Goal: Transaction & Acquisition: Purchase product/service

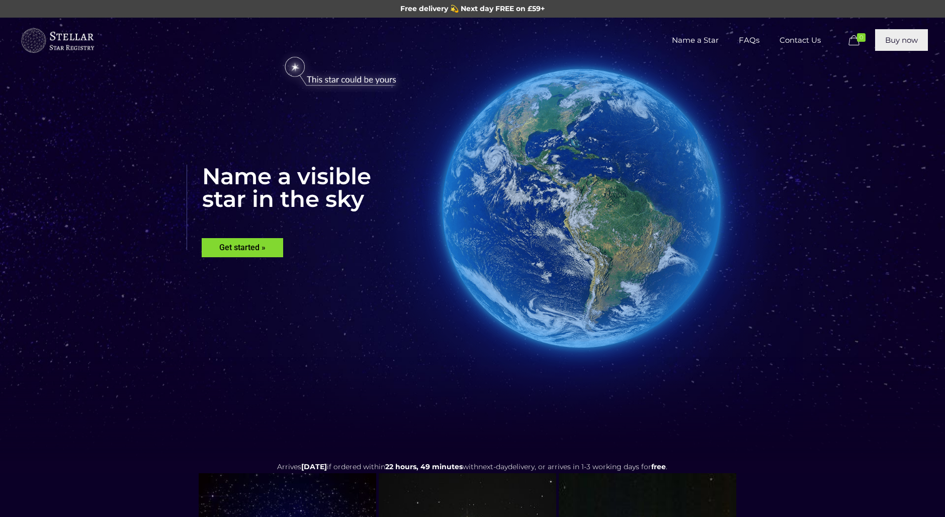
click at [887, 45] on link "Buy now" at bounding box center [901, 40] width 53 height 22
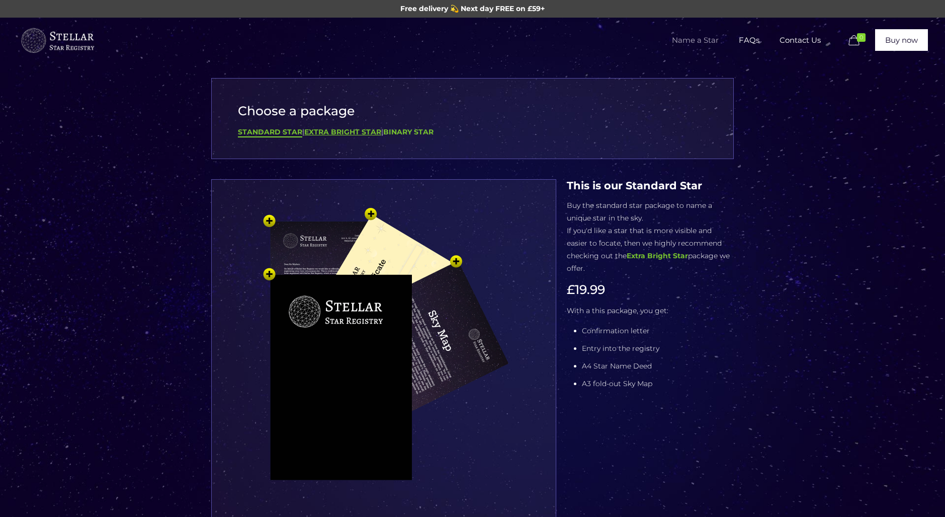
click at [350, 131] on b "Extra Bright Star" at bounding box center [342, 131] width 77 height 9
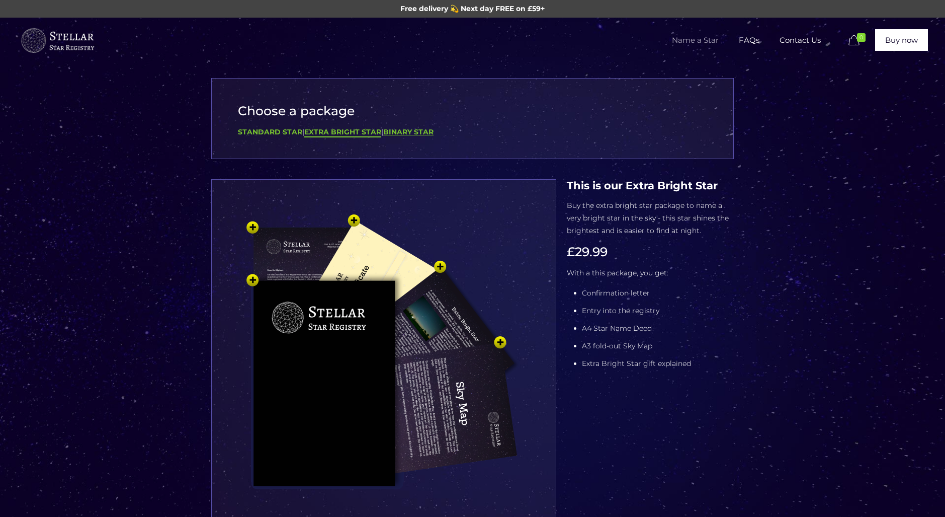
click at [408, 127] on b "Binary Star" at bounding box center [408, 131] width 50 height 9
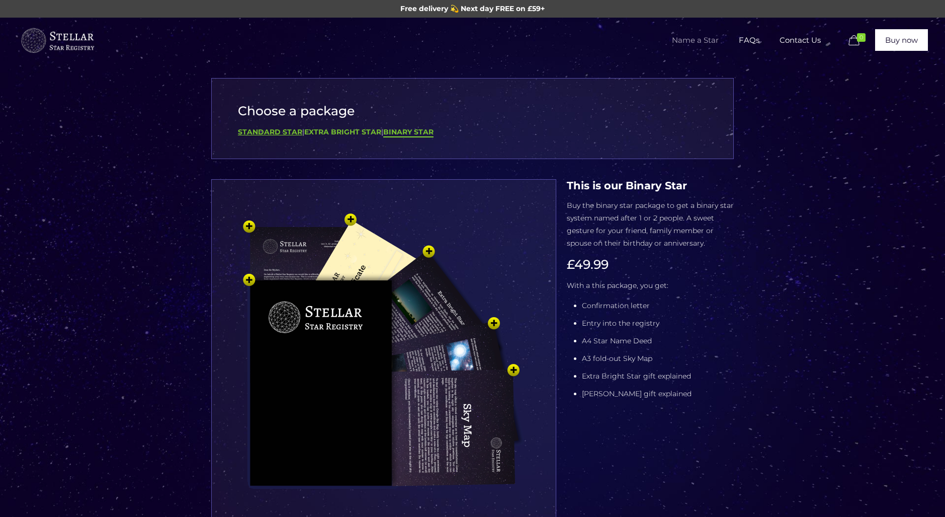
click at [274, 133] on b "Standard Star" at bounding box center [270, 131] width 64 height 9
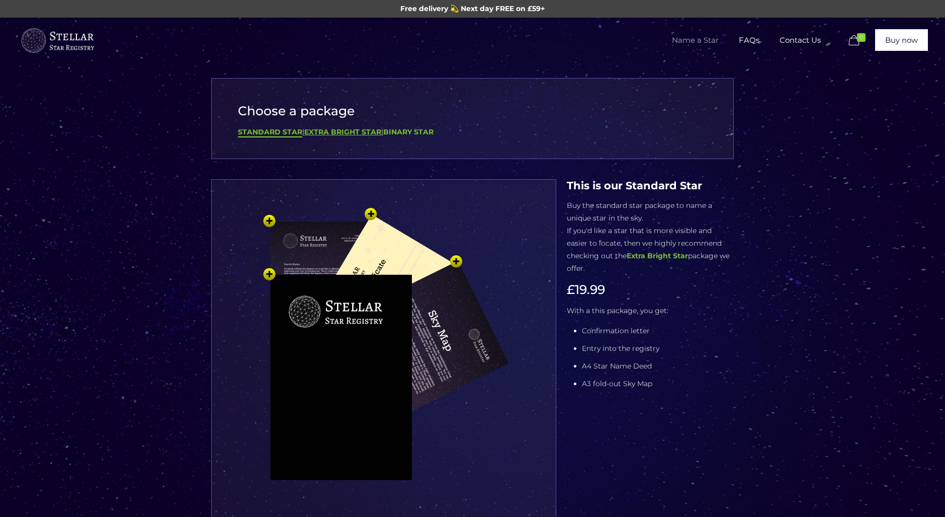
click at [328, 131] on b "Extra Bright Star" at bounding box center [342, 131] width 77 height 9
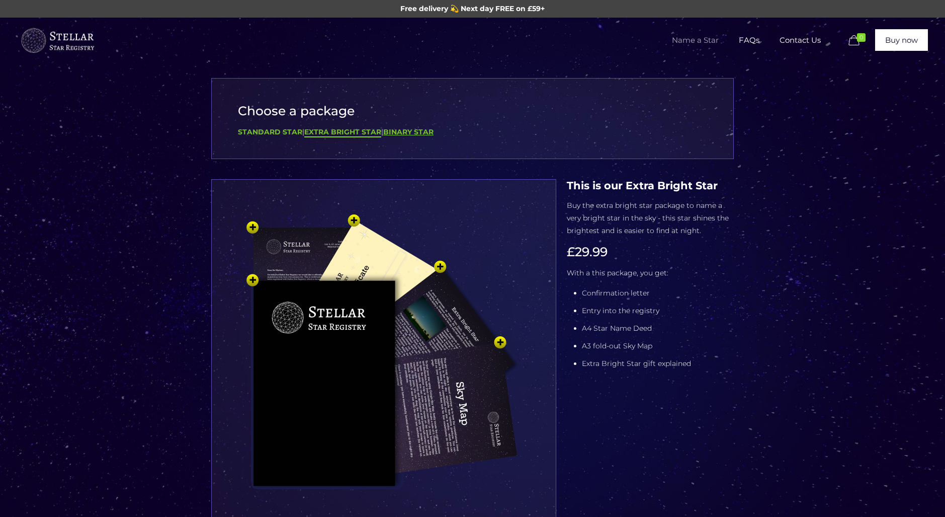
click at [404, 132] on b "Binary Star" at bounding box center [408, 131] width 50 height 9
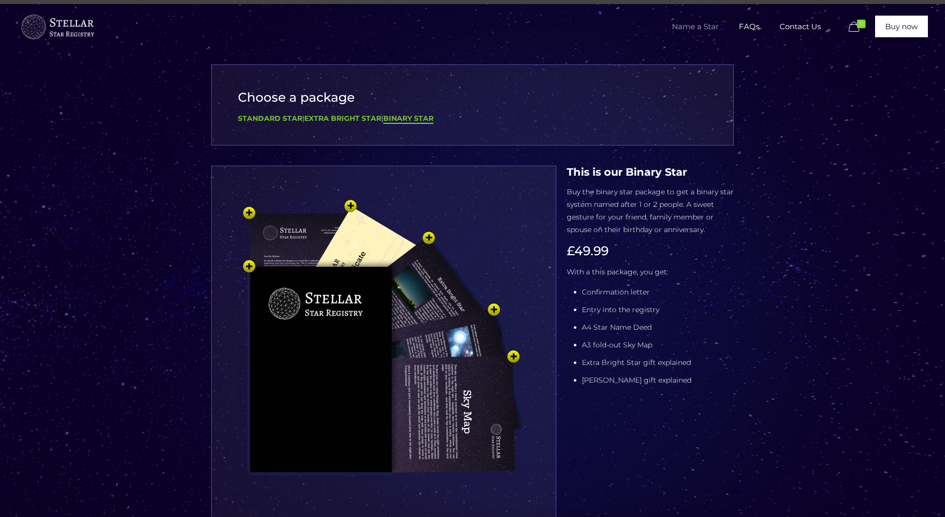
scroll to position [13, 0]
click at [348, 119] on b "Extra Bright Star" at bounding box center [342, 118] width 77 height 9
